Goal: Transaction & Acquisition: Purchase product/service

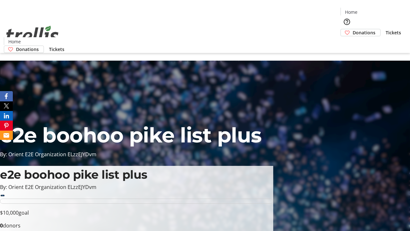
click at [353, 29] on span "Donations" at bounding box center [364, 32] width 23 height 7
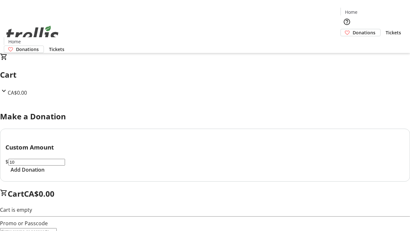
click at [45, 173] on span "Add Donation" at bounding box center [28, 170] width 34 height 8
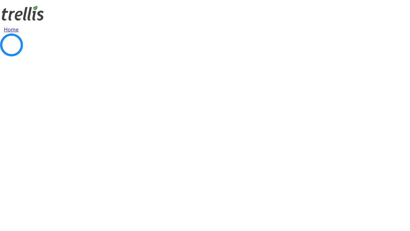
select select "CA"
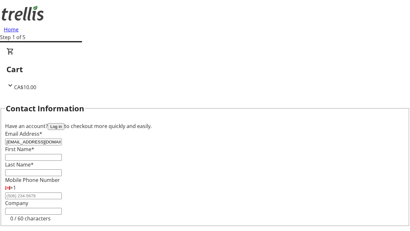
type input "[EMAIL_ADDRESS][DOMAIN_NAME]"
type input "Patience"
type input "[PERSON_NAME]"
type input "[STREET_ADDRESS][PERSON_NAME]"
type input "Kelowna"
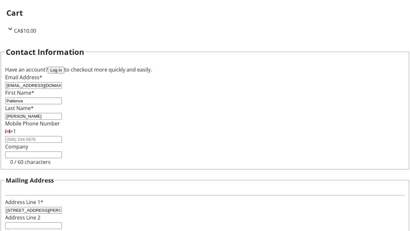
select select "BC"
type input "Kelowna"
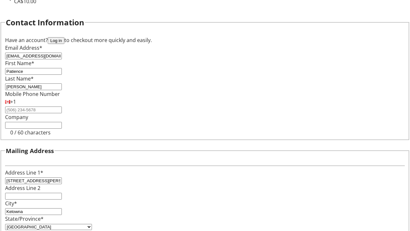
type input "V1Y 0C2"
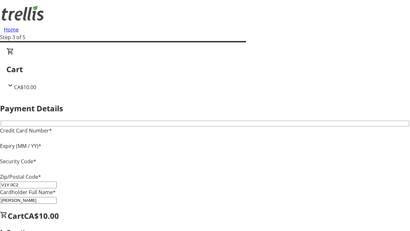
type input "V1Y 0C2"
